Goal: Navigation & Orientation: Find specific page/section

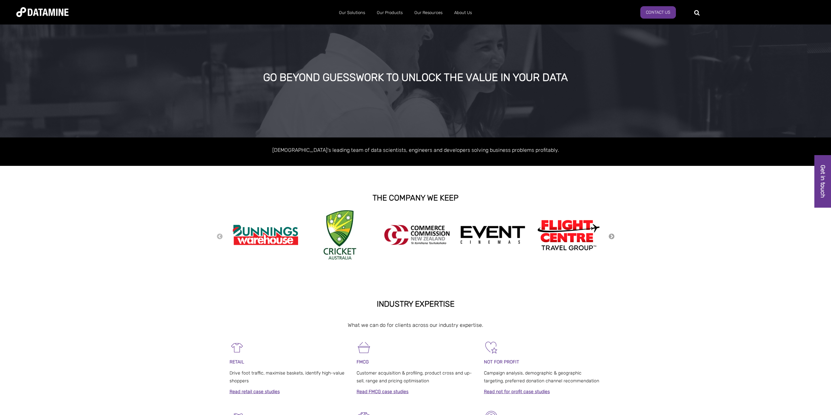
click at [612, 239] on button "Next" at bounding box center [612, 236] width 7 height 7
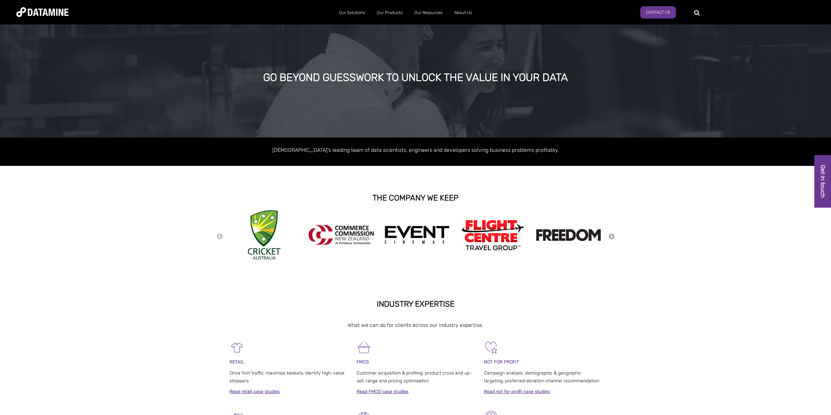
click at [612, 239] on button "Next" at bounding box center [612, 236] width 7 height 7
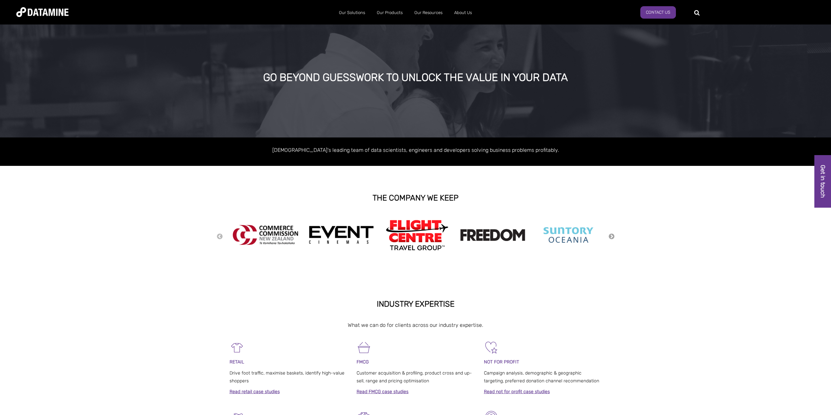
click at [612, 239] on button "Next" at bounding box center [612, 236] width 7 height 7
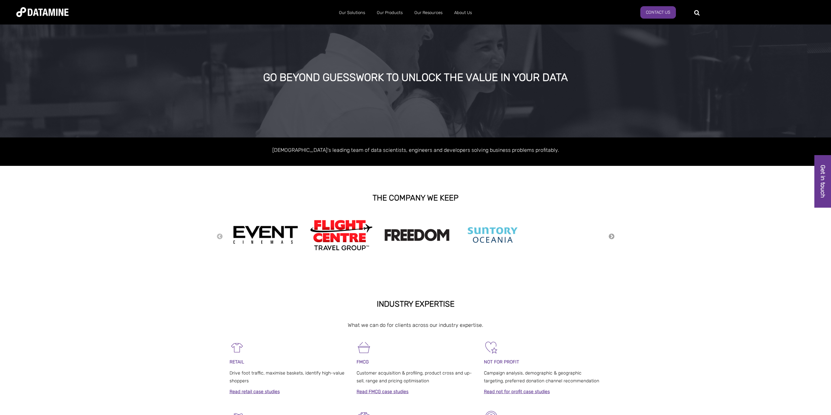
click at [612, 239] on button "Next" at bounding box center [612, 236] width 7 height 7
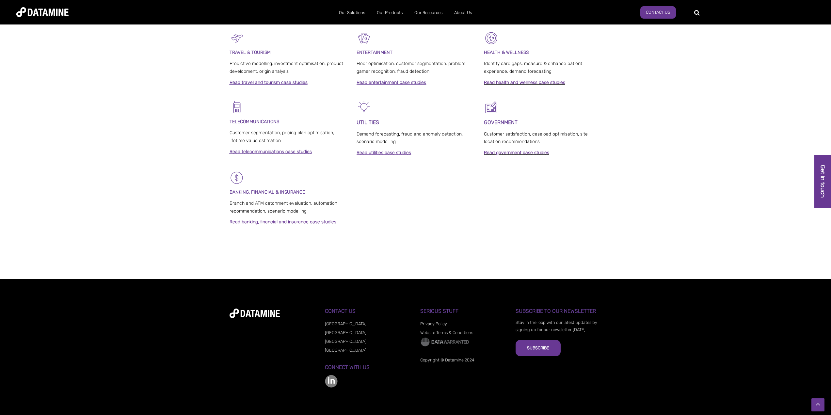
scroll to position [381, 0]
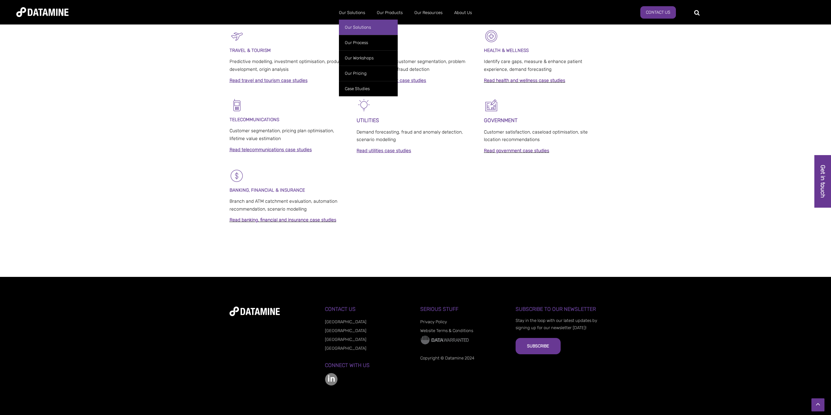
click at [361, 25] on link "Our Solutions" at bounding box center [368, 27] width 59 height 15
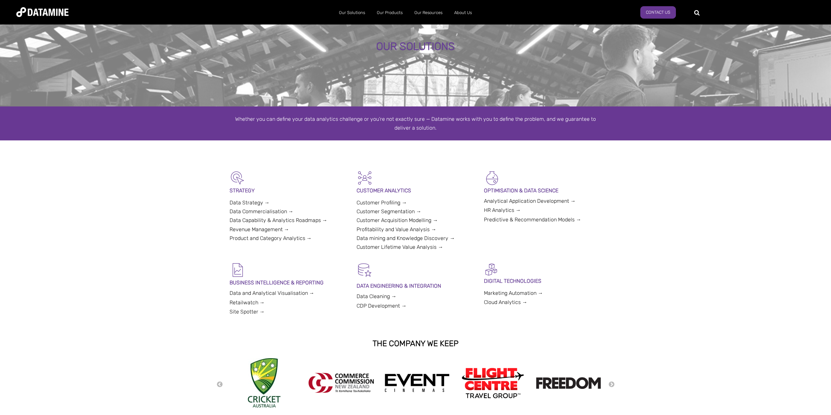
scroll to position [33, 0]
